Goal: Information Seeking & Learning: Learn about a topic

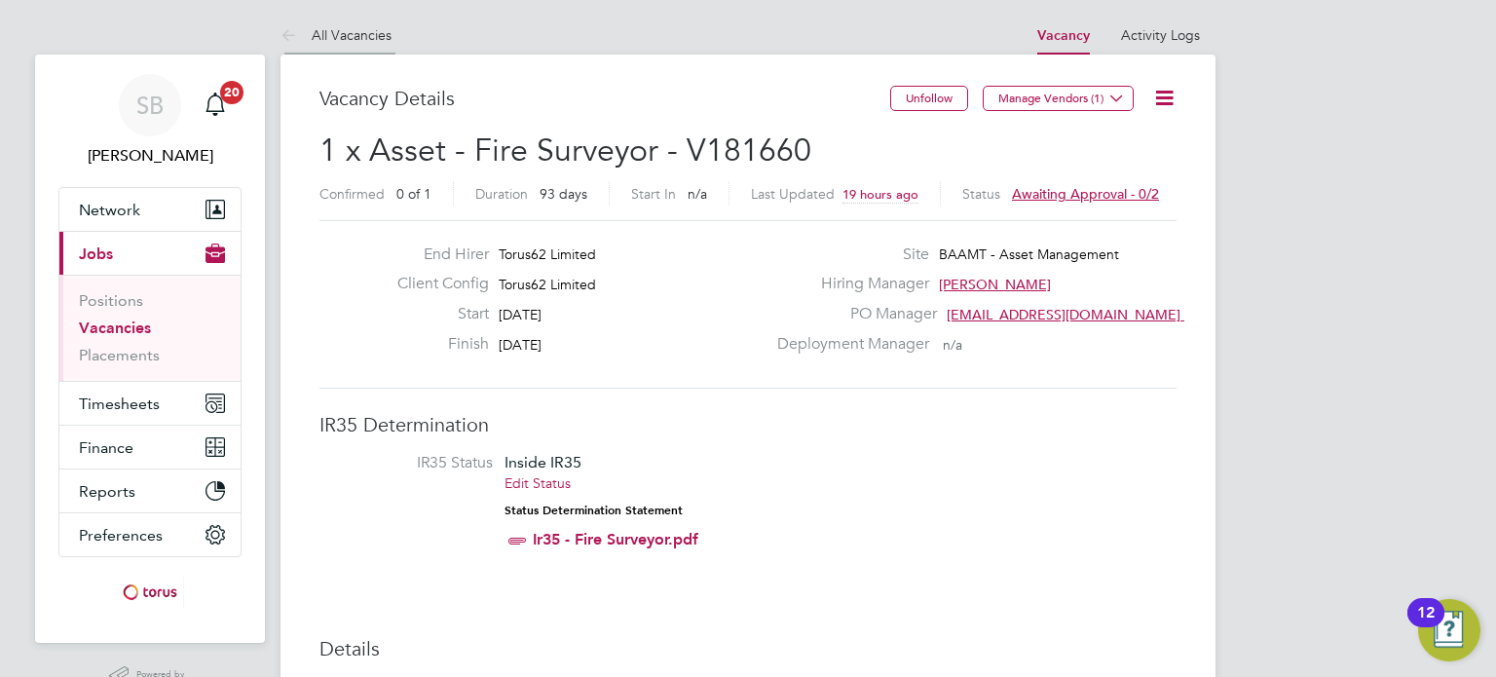
click at [323, 41] on link "All Vacancies" at bounding box center [336, 35] width 111 height 18
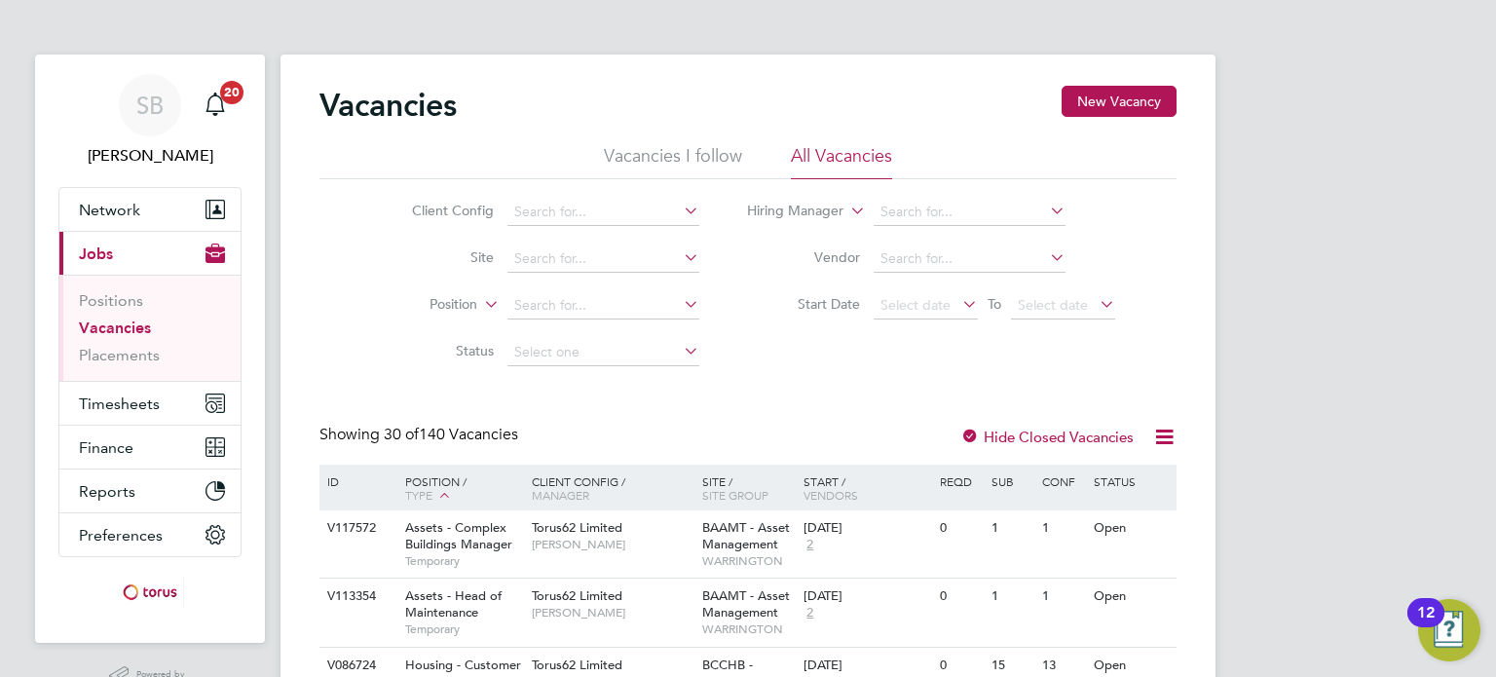
click at [688, 190] on li "Client Config" at bounding box center [541, 212] width 366 height 47
click at [680, 208] on icon at bounding box center [680, 210] width 0 height 27
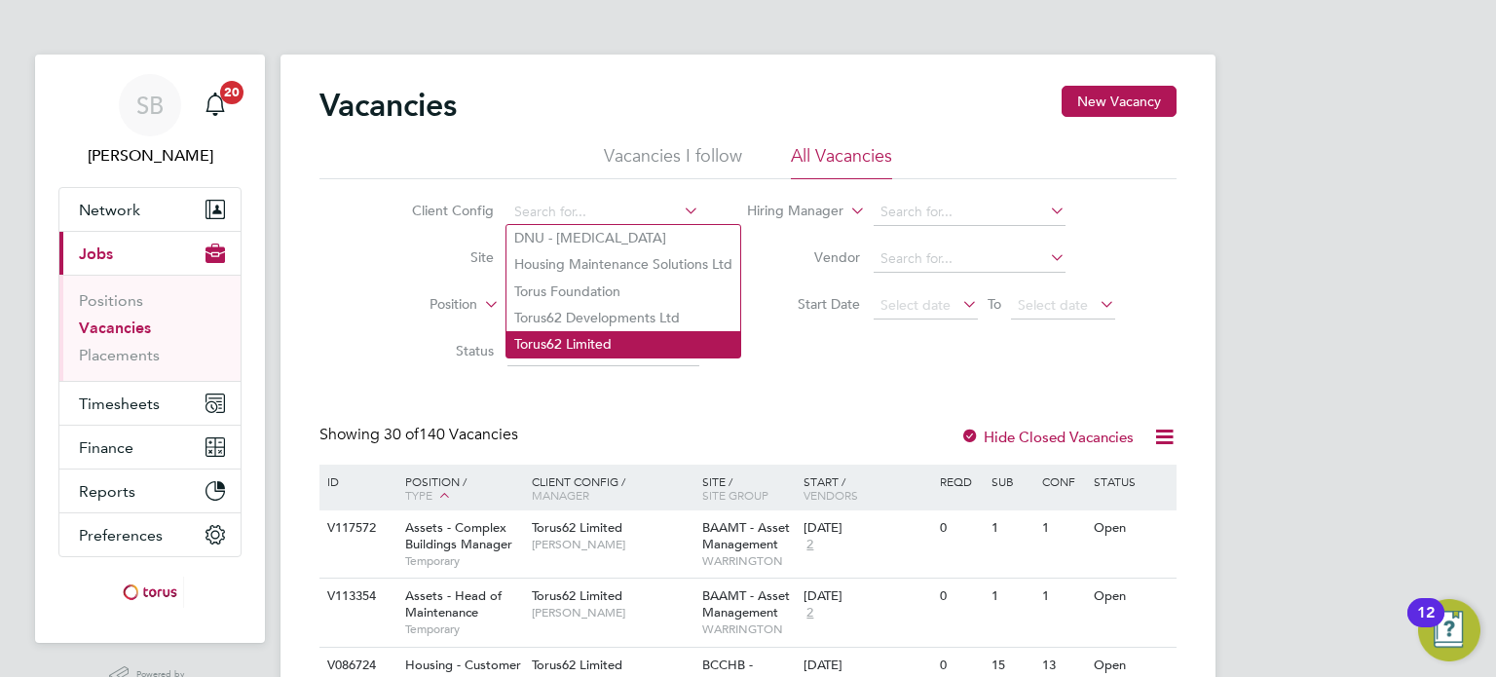
click at [579, 340] on li "Torus62 Limited" at bounding box center [624, 344] width 234 height 26
type input "Torus62 Limited"
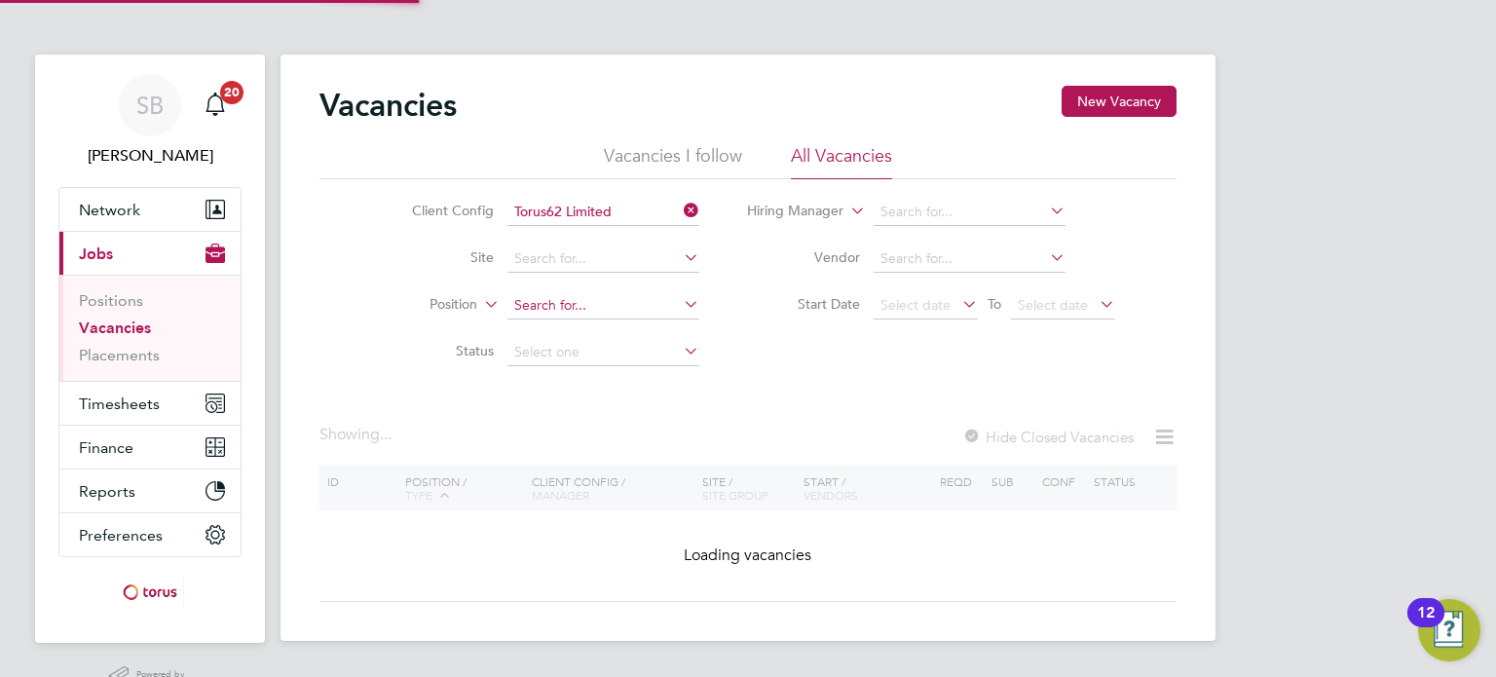
click at [587, 297] on input at bounding box center [604, 305] width 192 height 27
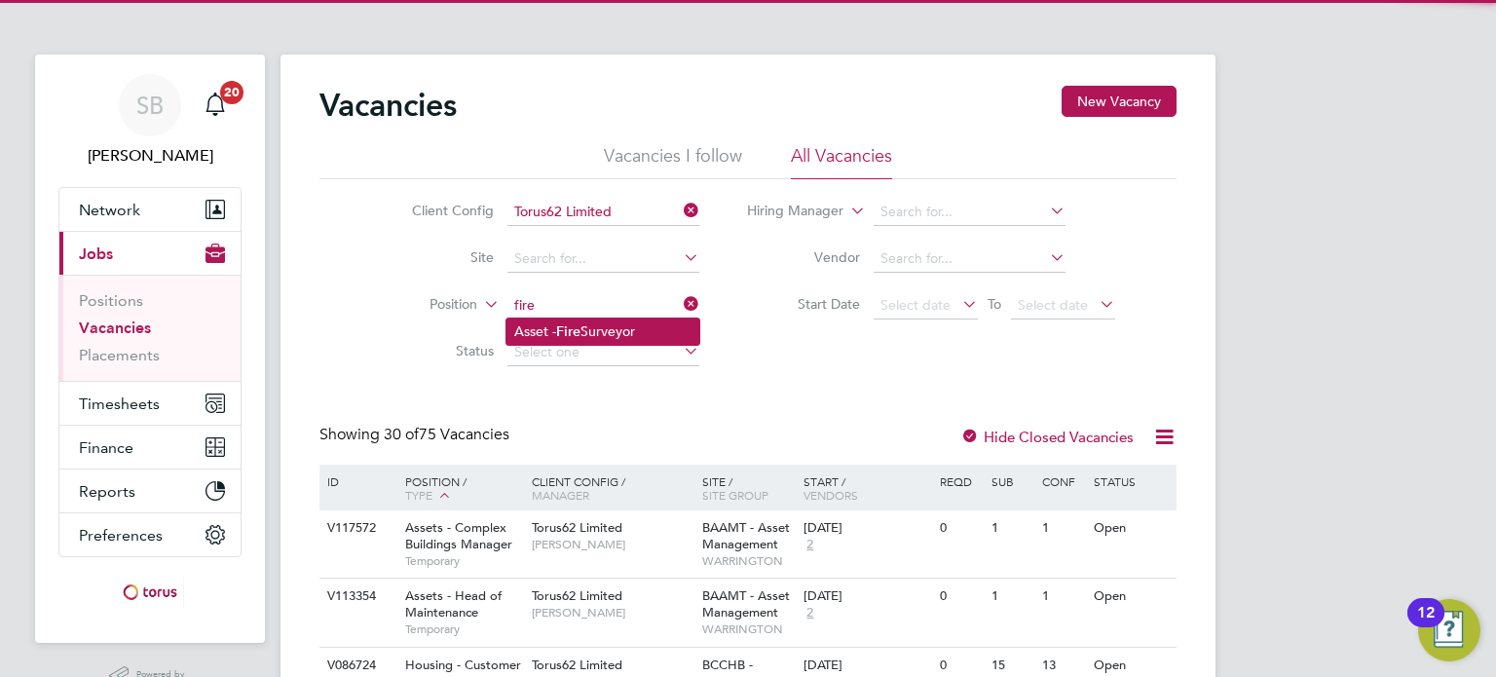
click at [585, 329] on li "Asset - Fire Surveyor" at bounding box center [603, 332] width 193 height 26
type input "Asset - Fire Surveyor"
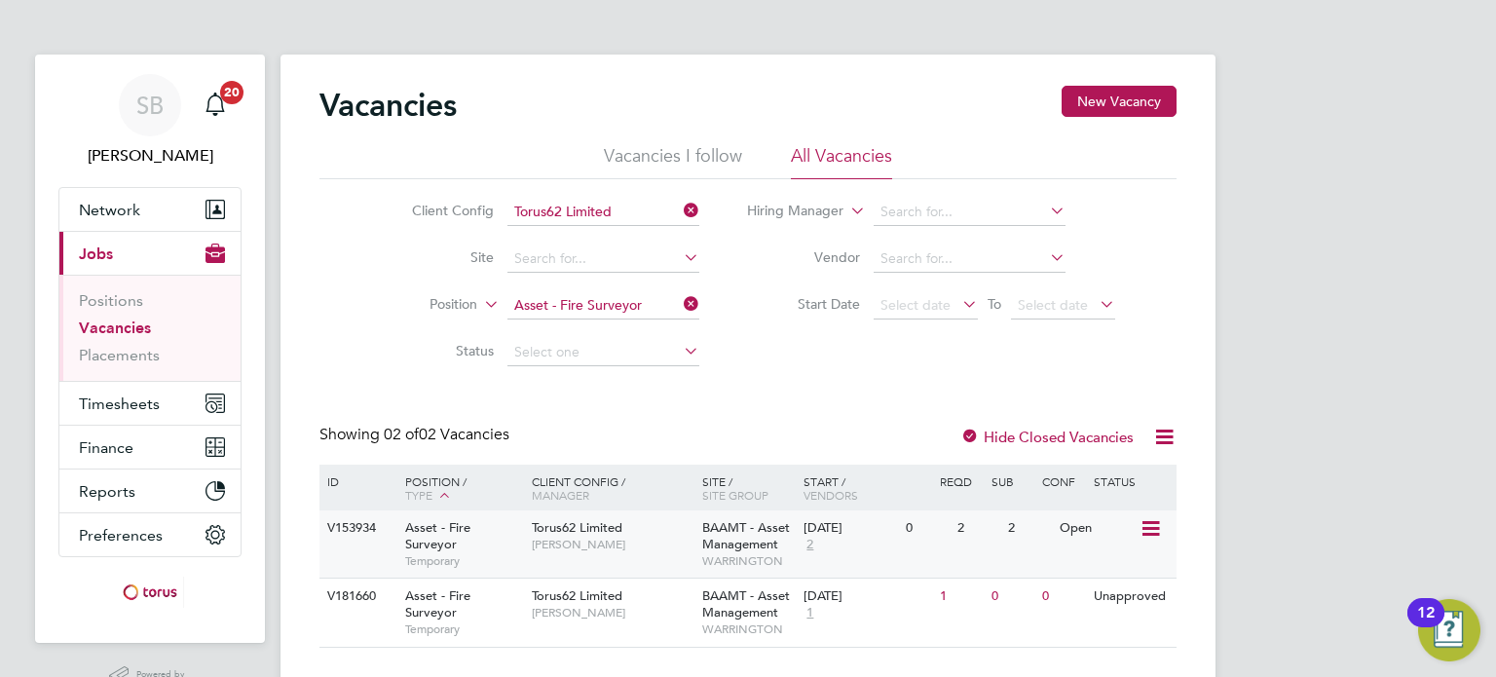
scroll to position [47, 0]
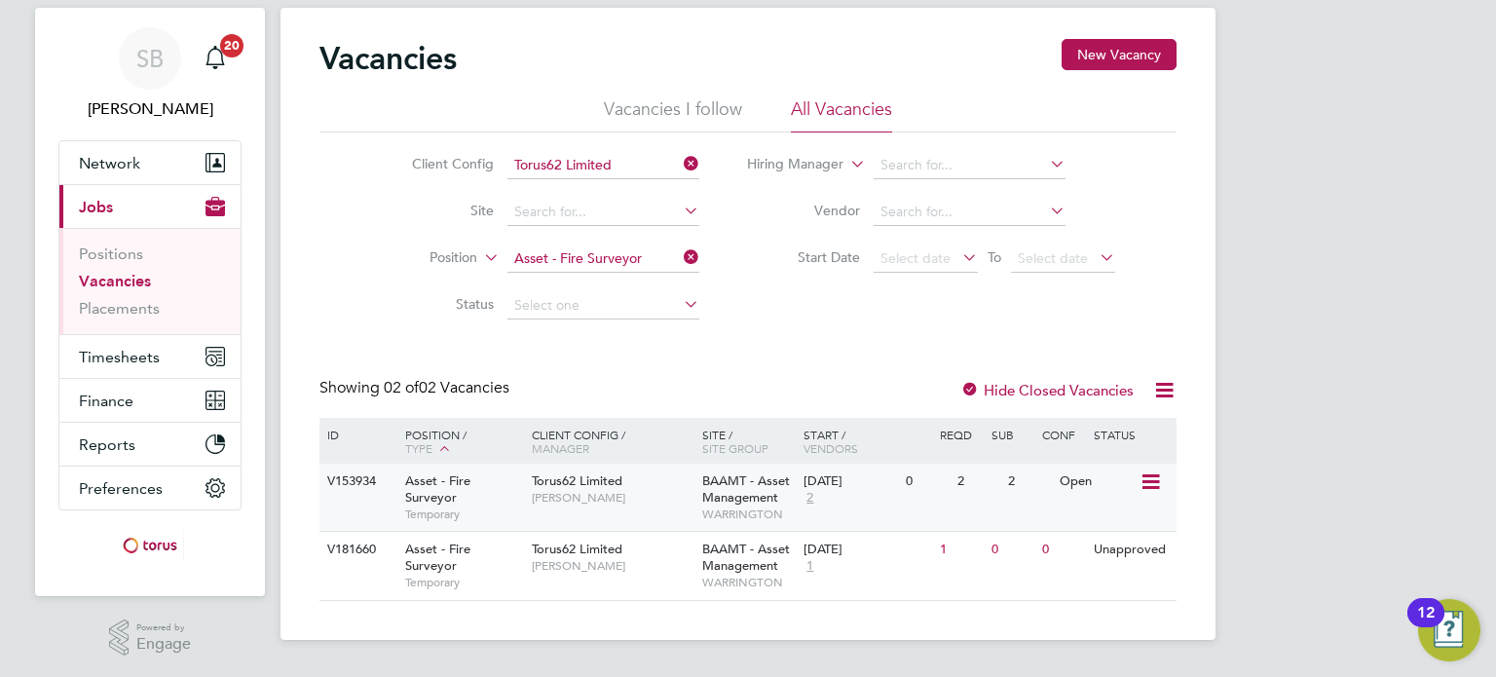
click at [433, 505] on span "Asset - Fire Surveyor" at bounding box center [437, 489] width 65 height 33
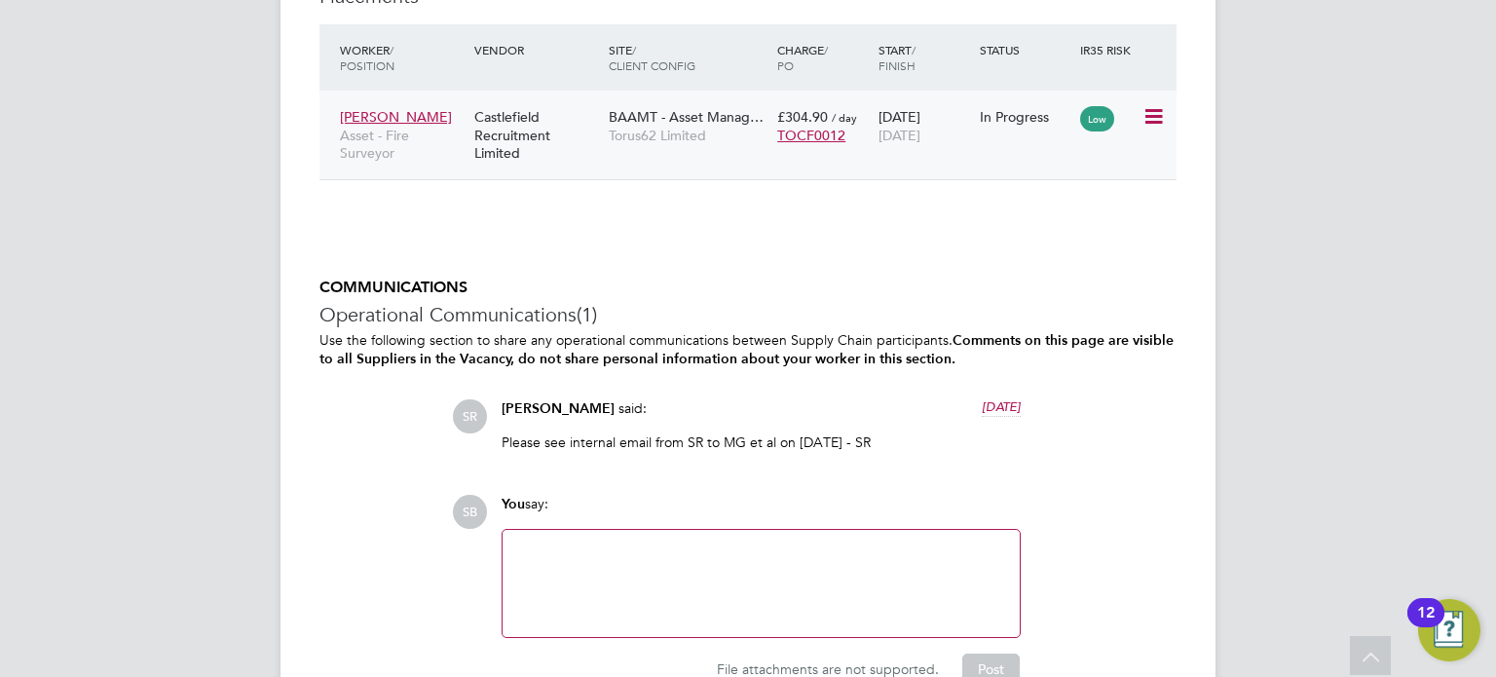
scroll to position [1767, 0]
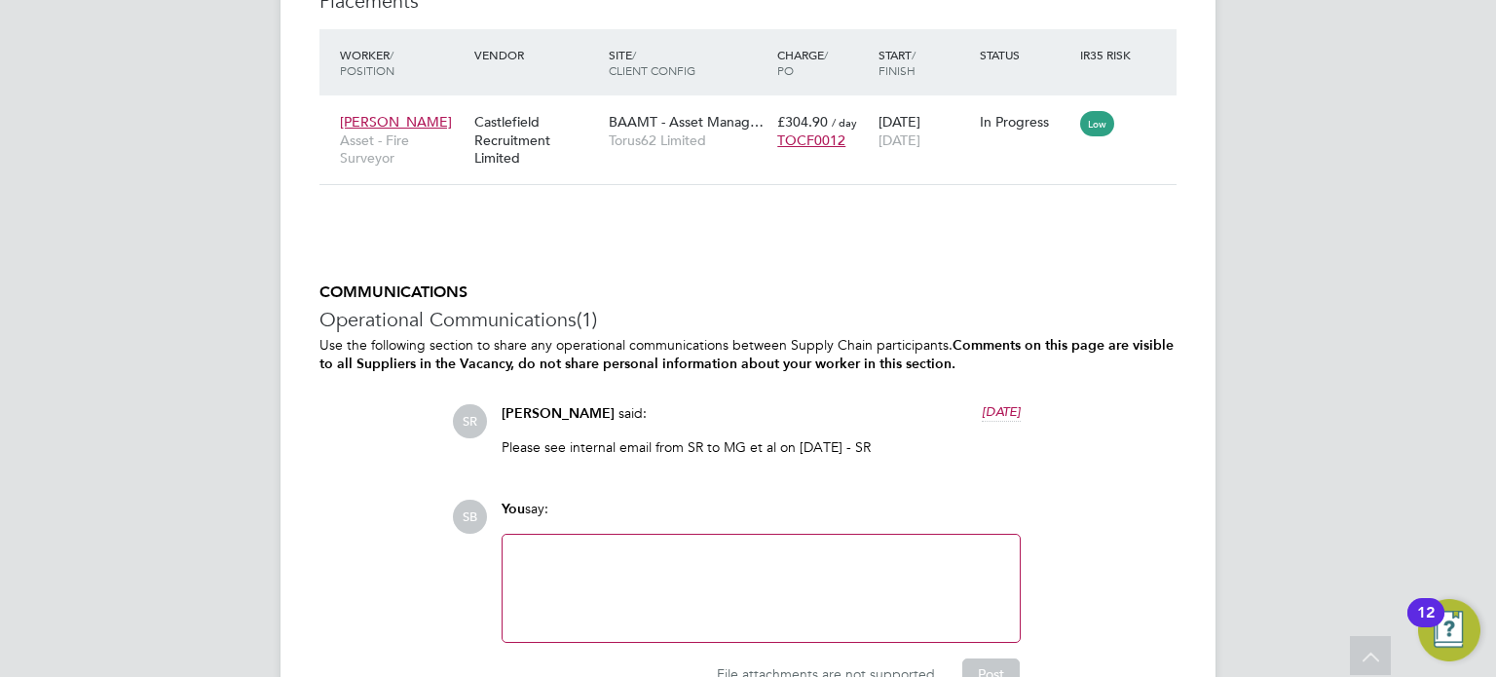
drag, startPoint x: 744, startPoint y: 446, endPoint x: 874, endPoint y: 446, distance: 129.6
click at [874, 446] on p "Please see internal email from SR to MG et al on [DATE] - SR" at bounding box center [761, 447] width 519 height 18
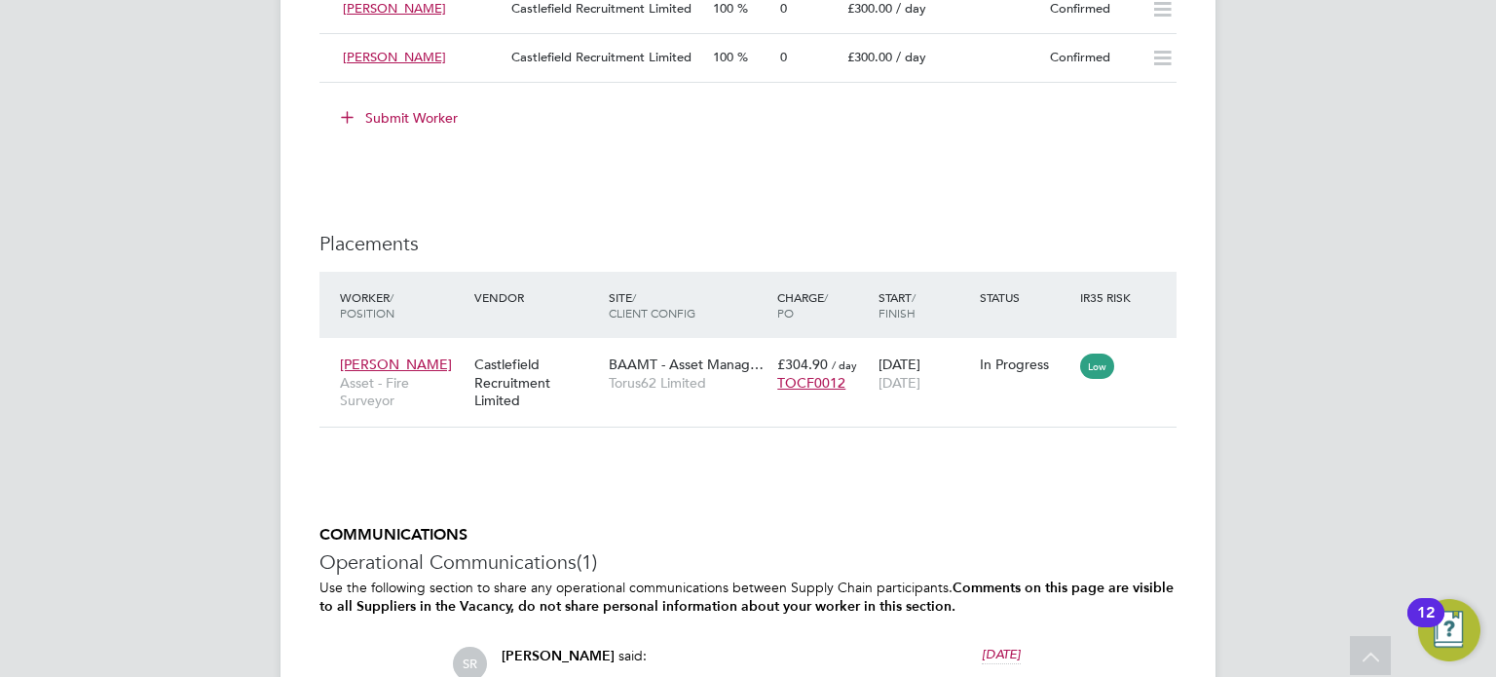
scroll to position [1524, 0]
